Goal: Task Accomplishment & Management: Use online tool/utility

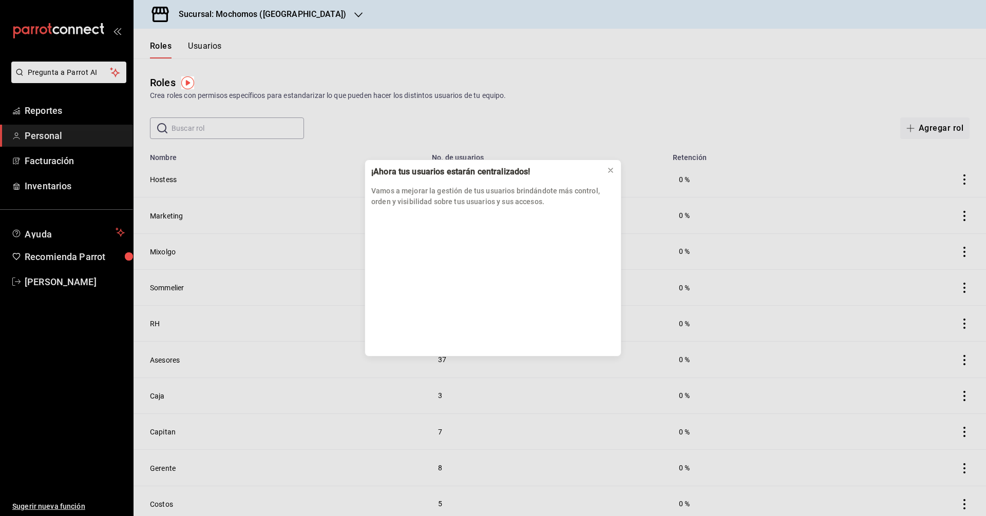
click at [89, 117] on div "¡Ahora tus usuarios estarán centralizados! Vamos a mejorar la gestión de tus us…" at bounding box center [493, 258] width 986 height 516
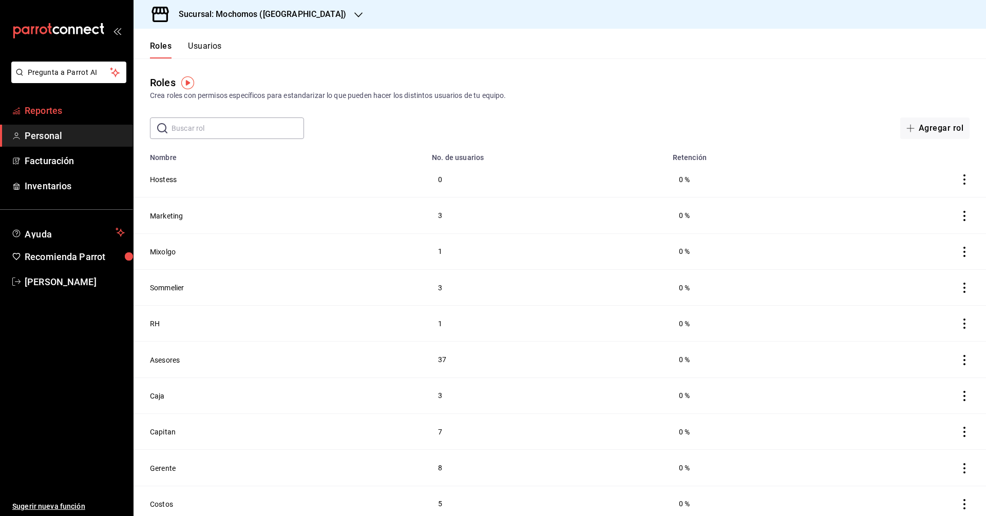
click at [109, 118] on link "Reportes" at bounding box center [66, 111] width 133 height 22
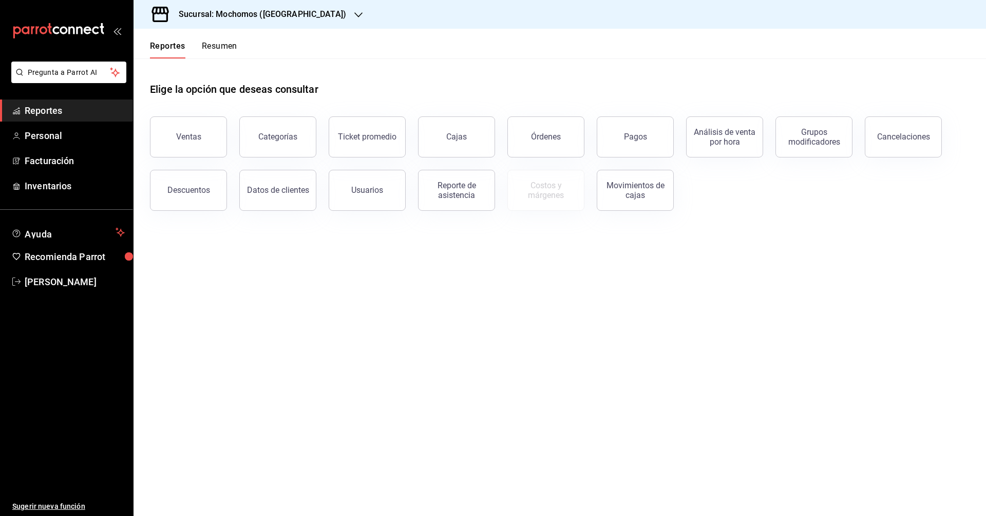
click at [109, 118] on link "Reportes" at bounding box center [66, 111] width 133 height 22
click at [350, 194] on button "Usuarios" at bounding box center [367, 190] width 77 height 41
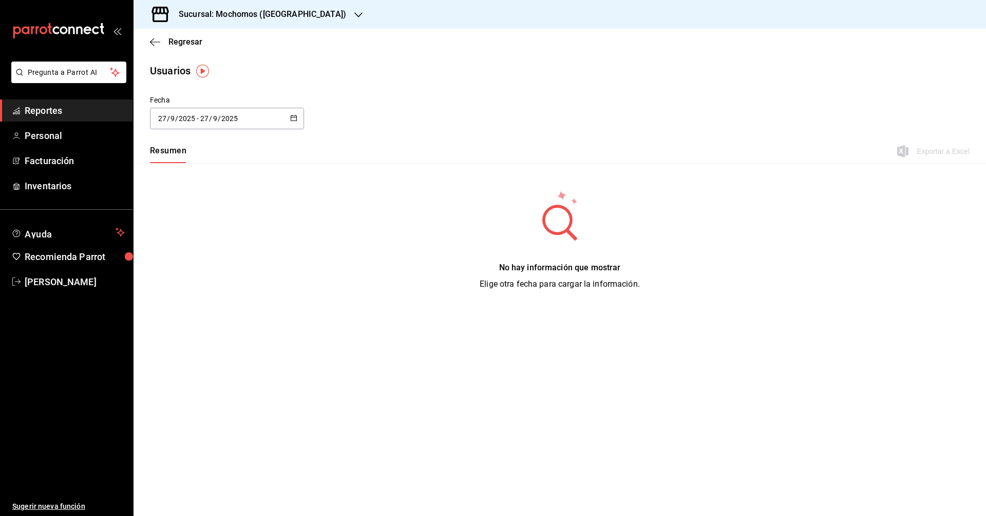
click at [290, 118] on icon "button" at bounding box center [293, 117] width 7 height 7
click at [205, 261] on li "Rango de fechas" at bounding box center [198, 266] width 97 height 23
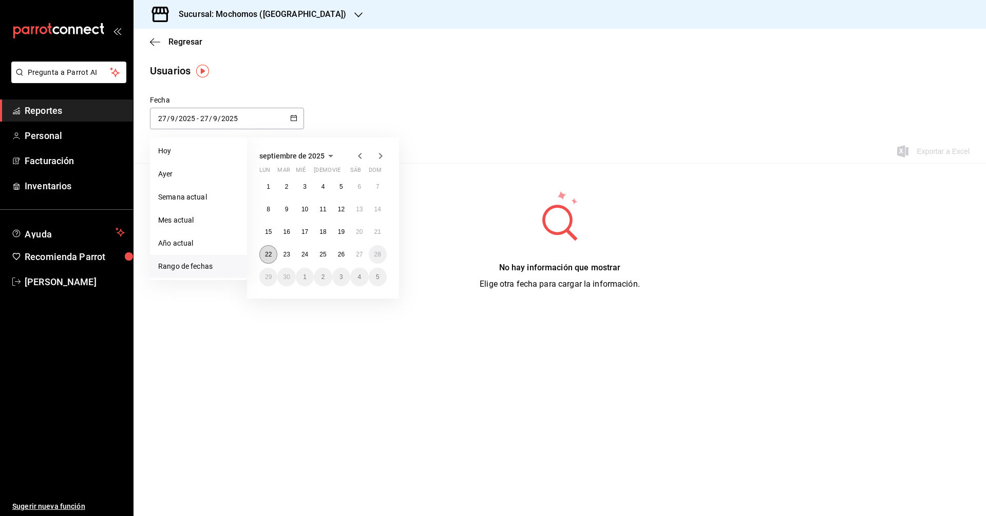
click at [272, 252] on abbr "22" at bounding box center [268, 254] width 7 height 7
click at [354, 250] on button "27" at bounding box center [359, 254] width 18 height 18
type input "[DATE]"
type input "22"
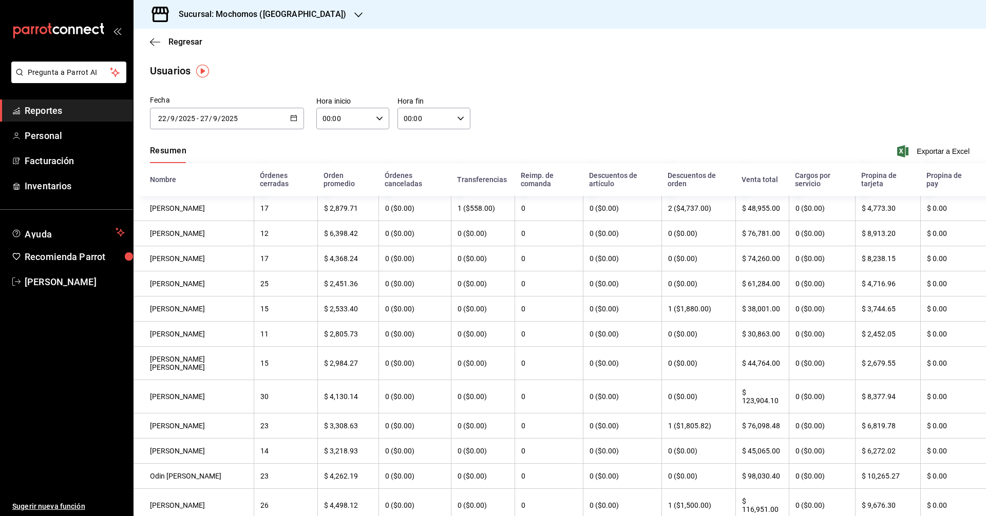
click at [376, 126] on div "00:00 Hora inicio" at bounding box center [352, 119] width 73 height 22
click at [333, 150] on button "05" at bounding box center [333, 142] width 32 height 21
type input "05:00"
click at [440, 118] on div at bounding box center [493, 258] width 986 height 516
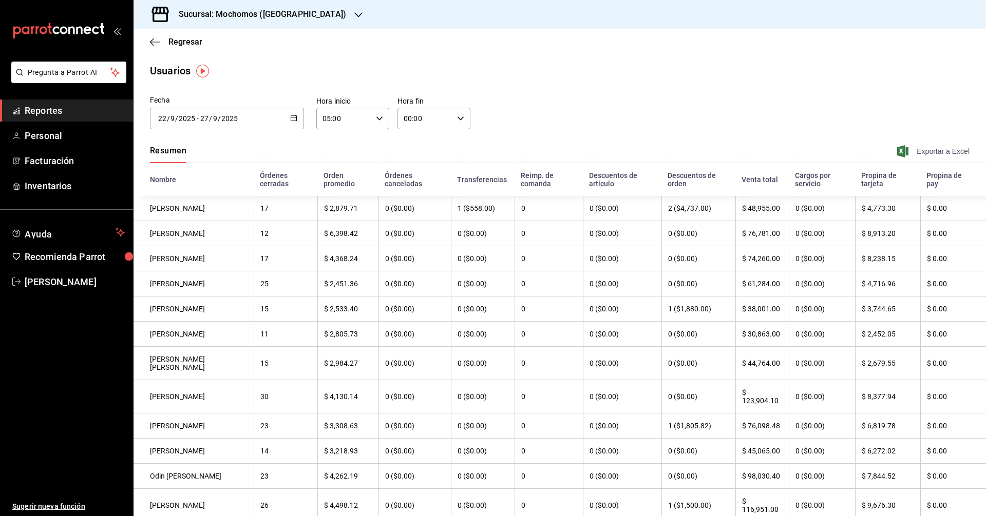
click at [913, 150] on span "Exportar a Excel" at bounding box center [934, 151] width 70 height 12
click at [412, 140] on div "Fecha [DATE] [DATE] - [DATE] [DATE] septiembre de 2025 lun mar [PERSON_NAME] vi…" at bounding box center [559, 118] width 852 height 47
click at [381, 121] on div "05:00 Hora inicio" at bounding box center [352, 119] width 73 height 22
click at [336, 153] on button "05" at bounding box center [333, 144] width 32 height 21
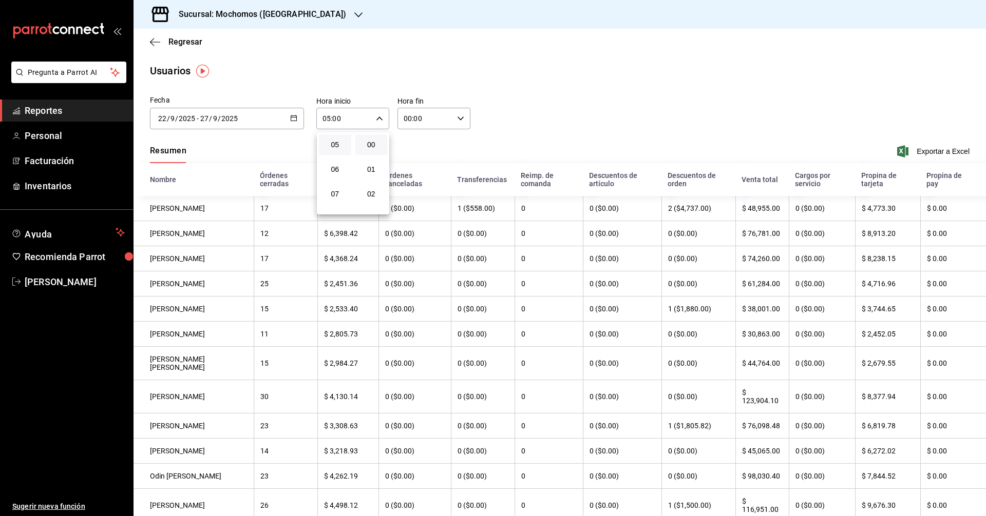
click at [288, 120] on div at bounding box center [493, 258] width 986 height 516
click at [290, 120] on icon "button" at bounding box center [293, 117] width 7 height 7
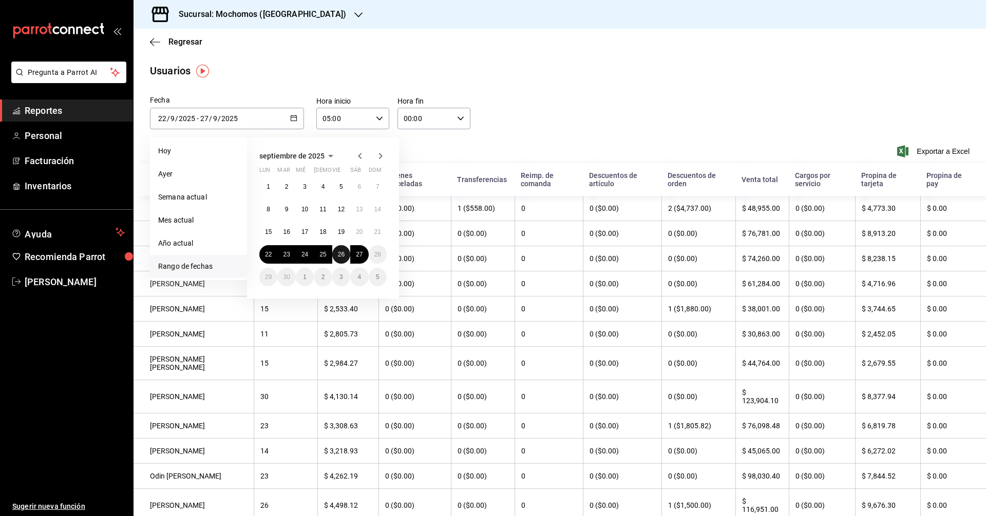
click at [338, 252] on abbr "26" at bounding box center [341, 254] width 7 height 7
click at [360, 258] on button "27" at bounding box center [359, 254] width 18 height 18
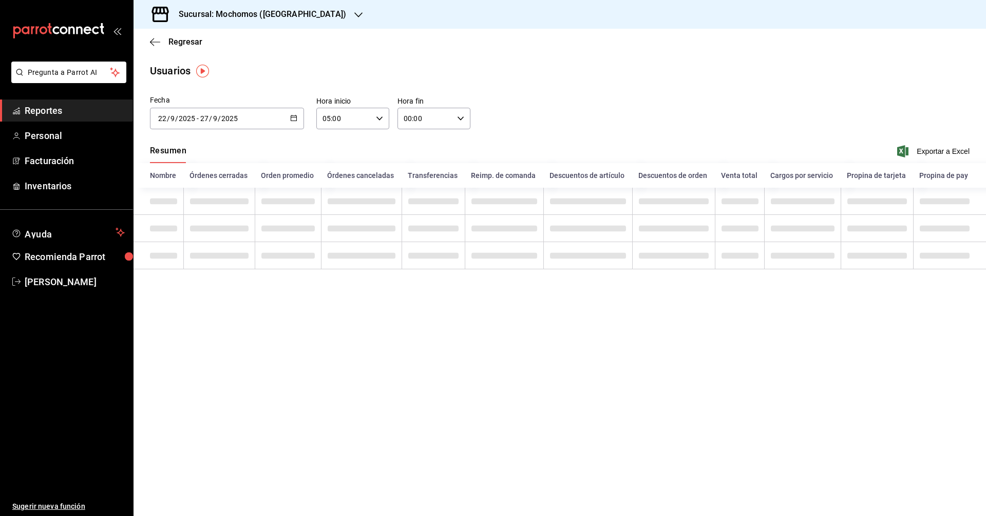
type input "[DATE]"
type input "26"
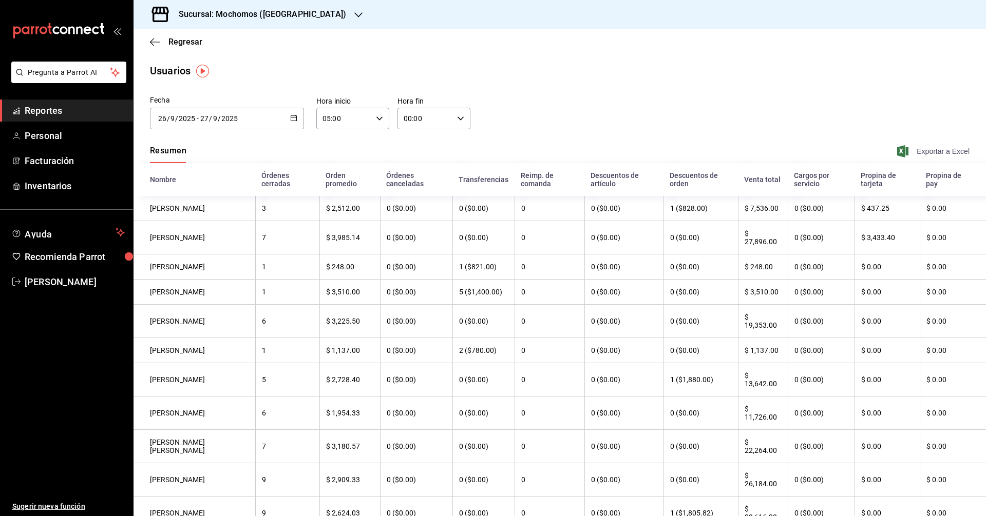
click at [917, 155] on span "Exportar a Excel" at bounding box center [934, 151] width 70 height 12
click at [291, 115] on \(Stroke\) "button" at bounding box center [294, 118] width 6 height 6
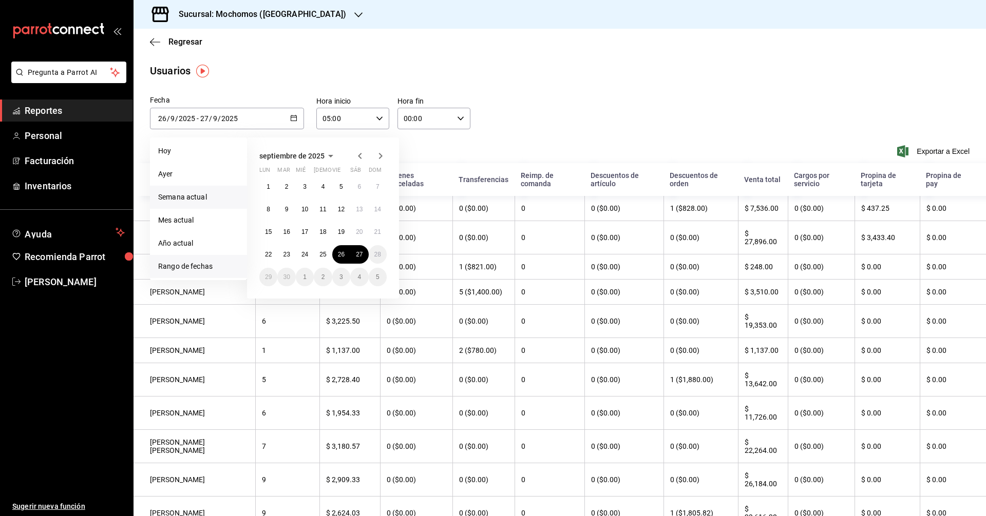
click at [204, 186] on li "Semana actual" at bounding box center [198, 197] width 97 height 23
type input "[DATE]"
type input "21"
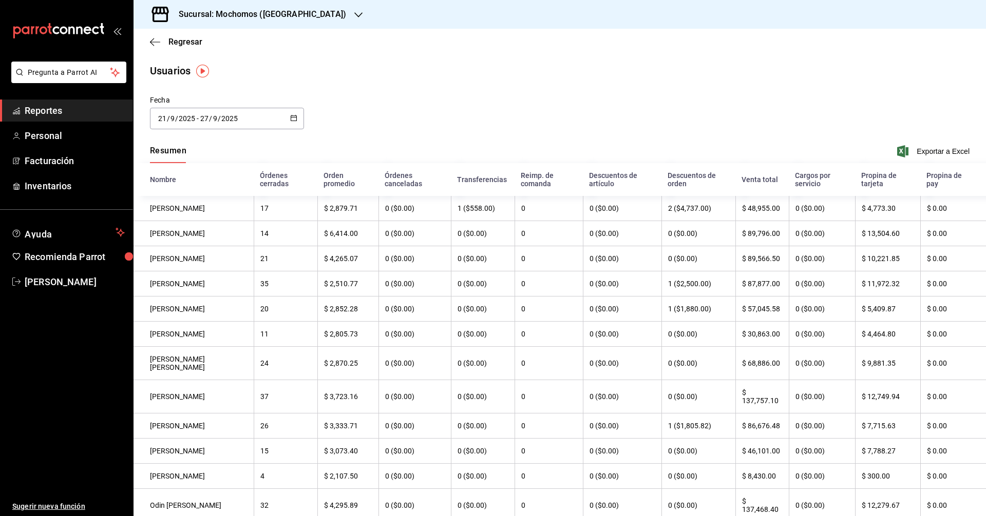
click at [293, 114] on icon "button" at bounding box center [293, 117] width 7 height 7
click at [186, 201] on li "Semana actual" at bounding box center [198, 197] width 97 height 23
click at [293, 120] on \(Stroke\) "button" at bounding box center [294, 118] width 6 height 6
click at [207, 268] on li "Rango de fechas" at bounding box center [198, 266] width 97 height 23
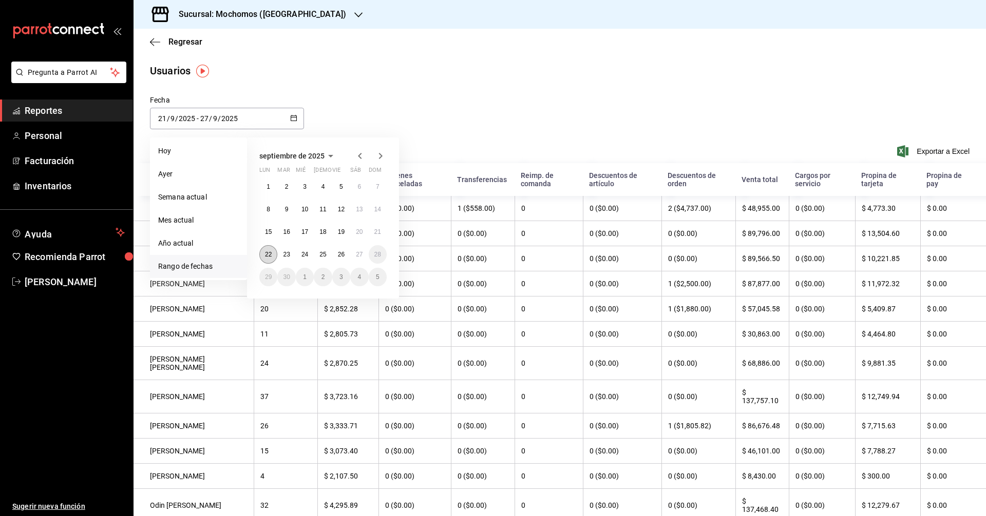
click at [269, 248] on button "22" at bounding box center [268, 254] width 18 height 18
click at [354, 254] on button "27" at bounding box center [359, 254] width 18 height 18
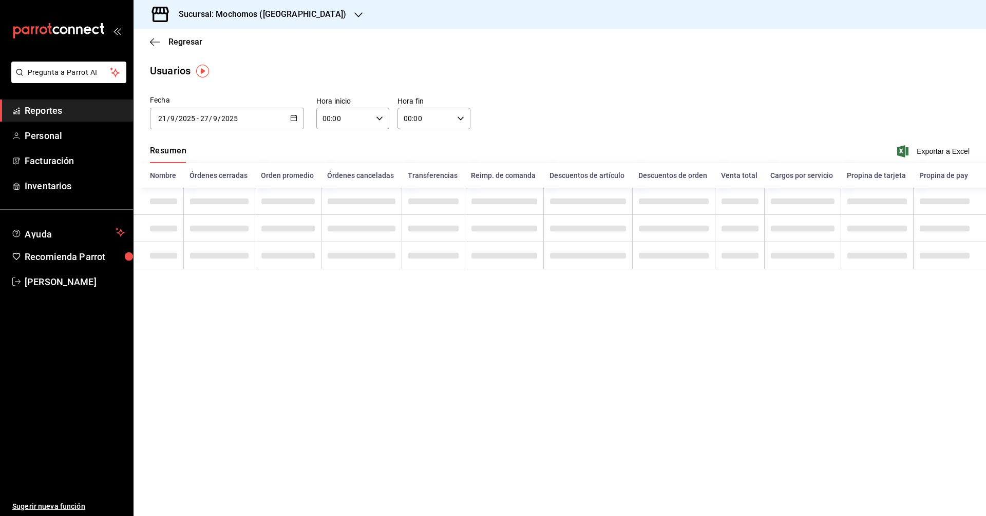
type input "[DATE]"
type input "22"
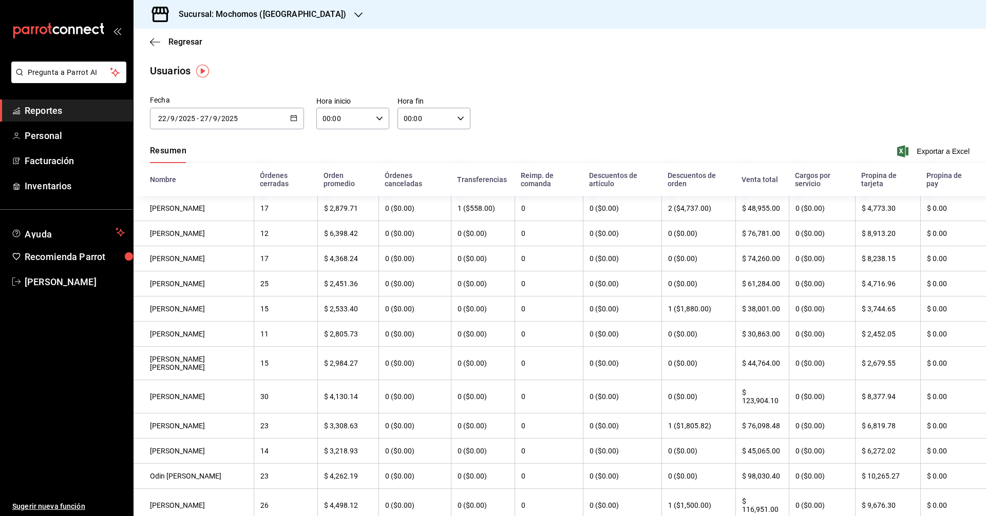
click at [379, 125] on div "00:00 Hora inicio" at bounding box center [352, 119] width 73 height 22
click at [337, 177] on span "06" at bounding box center [333, 177] width 20 height 8
type input "06:00"
click at [468, 167] on div at bounding box center [493, 258] width 986 height 516
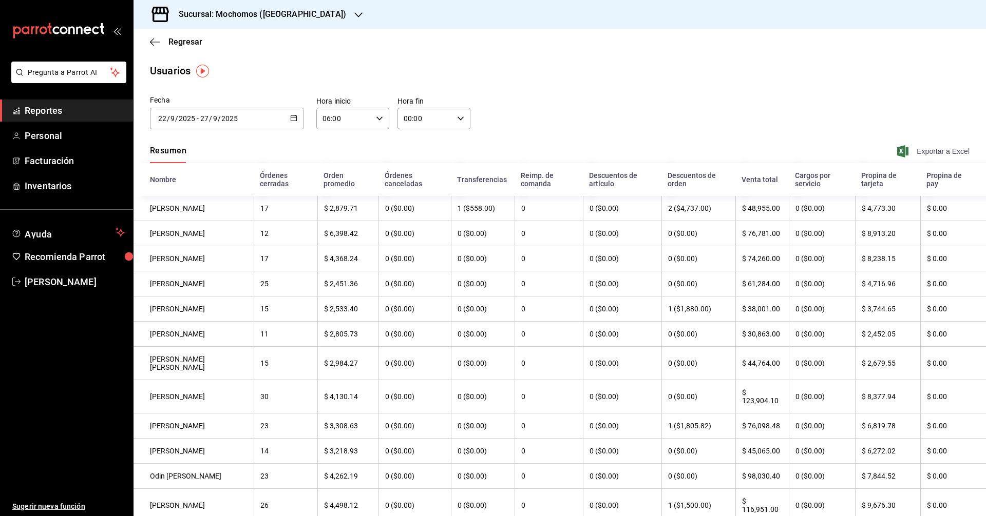
click at [925, 156] on span "Exportar a Excel" at bounding box center [934, 151] width 70 height 12
click at [291, 121] on button "button" at bounding box center [293, 118] width 7 height 9
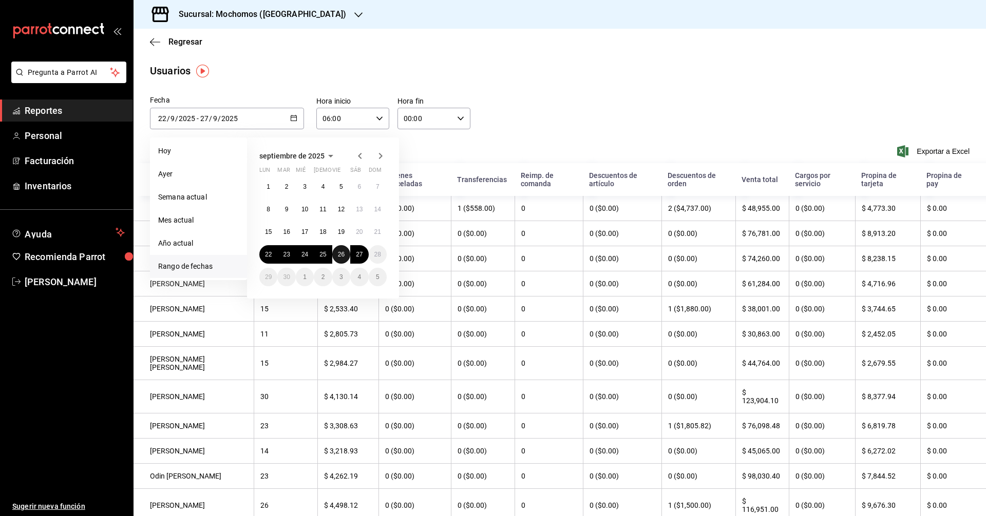
click at [338, 255] on abbr "26" at bounding box center [341, 254] width 7 height 7
click at [354, 257] on button "27" at bounding box center [359, 254] width 18 height 18
type input "[DATE]"
type input "26"
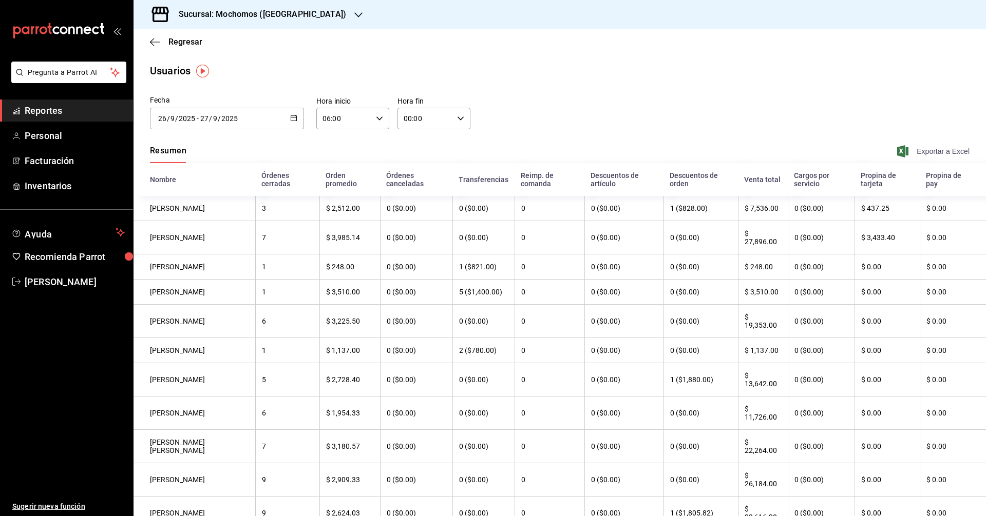
click at [936, 150] on span "Exportar a Excel" at bounding box center [934, 151] width 70 height 12
click at [584, 286] on th "0 ($0.00)" at bounding box center [624, 292] width 80 height 25
